Goal: Transaction & Acquisition: Purchase product/service

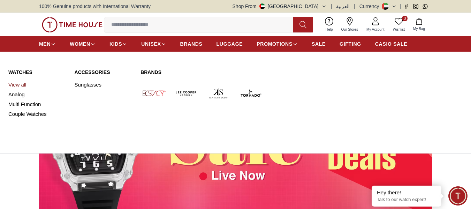
click at [24, 87] on link "View all" at bounding box center [37, 85] width 58 height 10
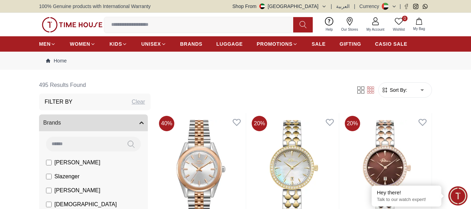
click at [400, 96] on form "Sort By: ​ ****** ​" at bounding box center [406, 89] width 54 height 15
click at [406, 92] on span "Sort By:" at bounding box center [398, 90] width 19 height 7
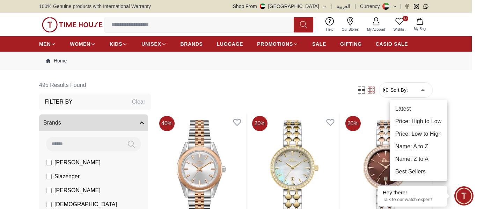
click at [413, 130] on li "Price: Low to High" at bounding box center [418, 134] width 58 height 13
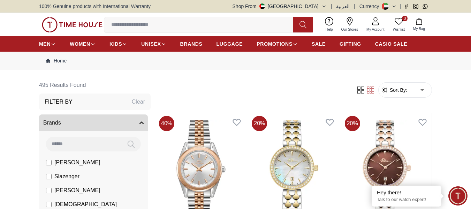
type input "*"
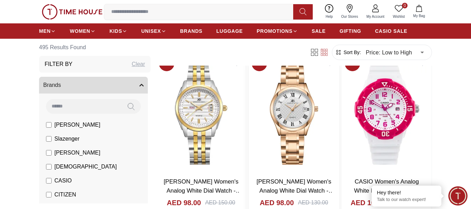
scroll to position [2268, 0]
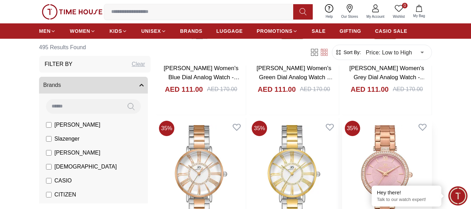
scroll to position [3315, 0]
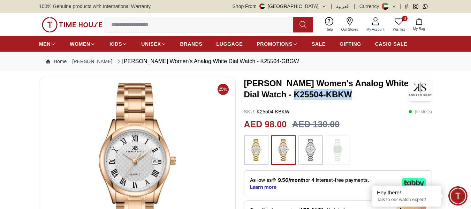
drag, startPoint x: 355, startPoint y: 96, endPoint x: 293, endPoint y: 94, distance: 61.1
click at [293, 94] on h3 "[PERSON_NAME] Women's Analog White Dial Watch - K25504-KBKW" at bounding box center [326, 89] width 165 height 22
click at [357, 113] on div "SKU : K25504-KBKW ( In stock )" at bounding box center [338, 111] width 188 height 7
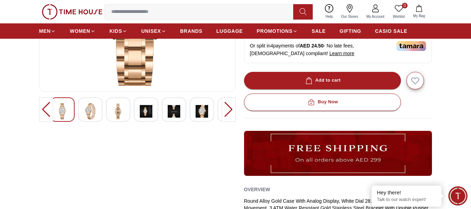
scroll to position [140, 0]
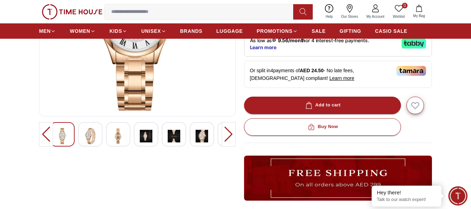
click at [90, 136] on img at bounding box center [90, 136] width 13 height 16
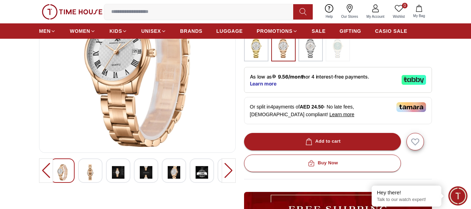
scroll to position [70, 0]
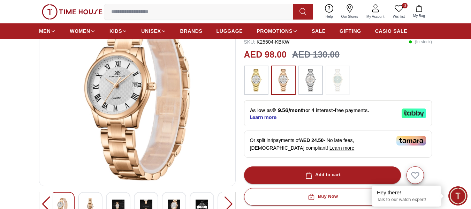
click at [92, 199] on img at bounding box center [90, 206] width 13 height 16
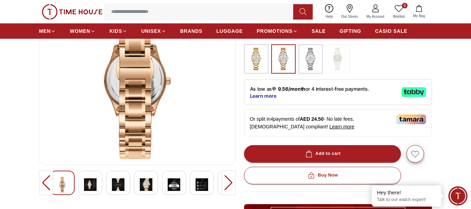
scroll to position [105, 0]
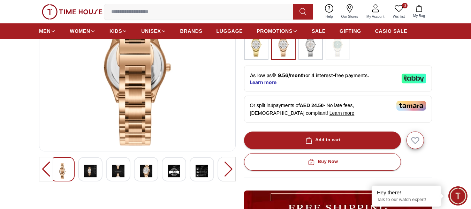
click at [95, 185] on div "25%" at bounding box center [137, 153] width 197 height 362
click at [95, 177] on img at bounding box center [90, 171] width 13 height 16
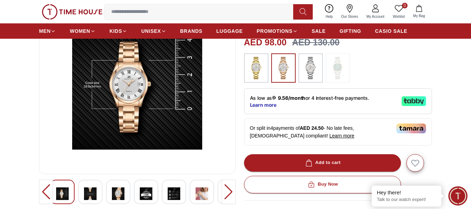
scroll to position [70, 0]
